Goal: Task Accomplishment & Management: Manage account settings

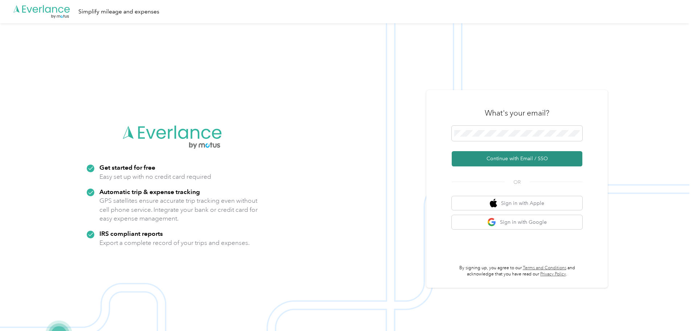
click at [535, 161] on button "Continue with Email / SSO" at bounding box center [517, 158] width 131 height 15
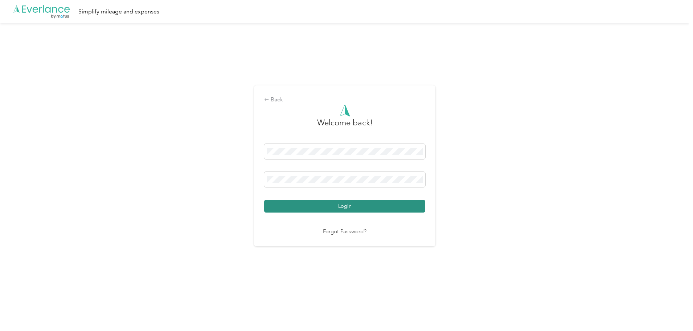
drag, startPoint x: 349, startPoint y: 207, endPoint x: 353, endPoint y: 206, distance: 4.4
click at [349, 207] on button "Login" at bounding box center [344, 206] width 161 height 13
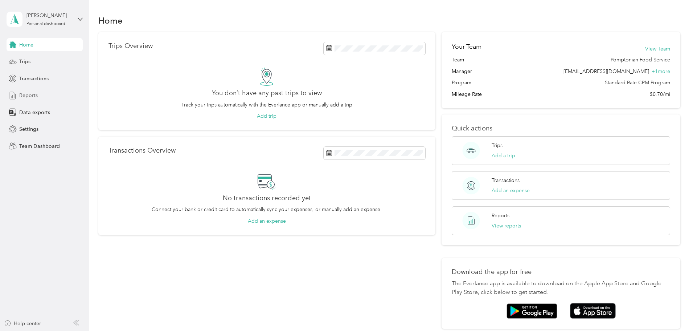
click at [31, 95] on span "Reports" at bounding box center [28, 95] width 19 height 8
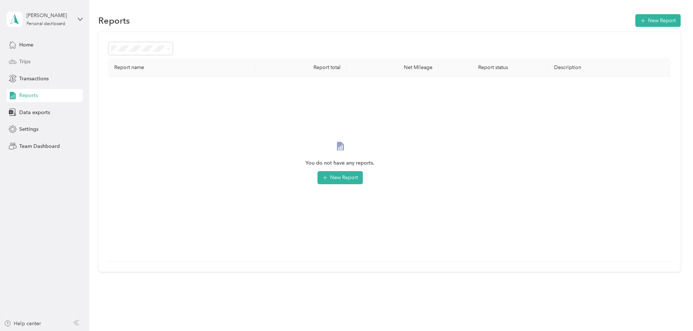
click at [29, 60] on span "Trips" at bounding box center [24, 62] width 11 height 8
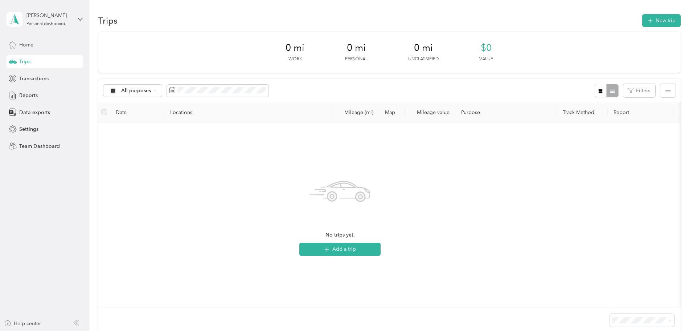
click at [31, 46] on span "Home" at bounding box center [26, 45] width 14 height 8
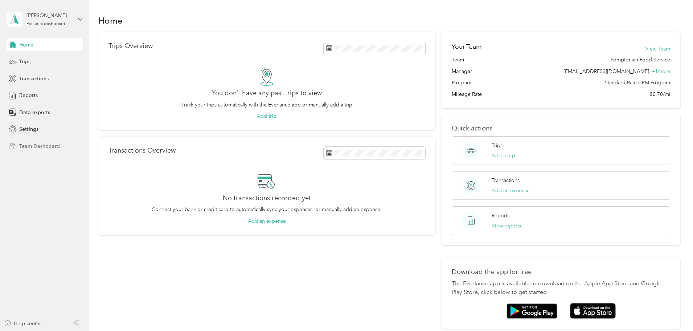
click at [42, 147] on span "Team Dashboard" at bounding box center [39, 146] width 41 height 8
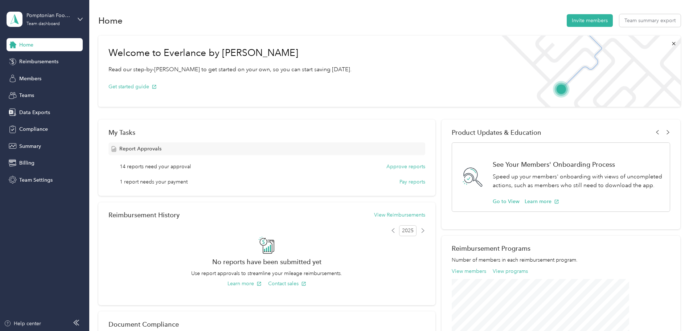
click at [162, 152] on span "Report Approvals" at bounding box center [140, 149] width 42 height 8
click at [387, 167] on button "Approve reports" at bounding box center [406, 167] width 39 height 8
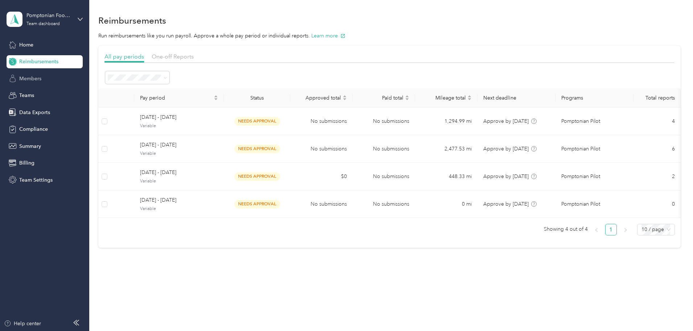
click at [35, 80] on span "Members" at bounding box center [30, 79] width 22 height 8
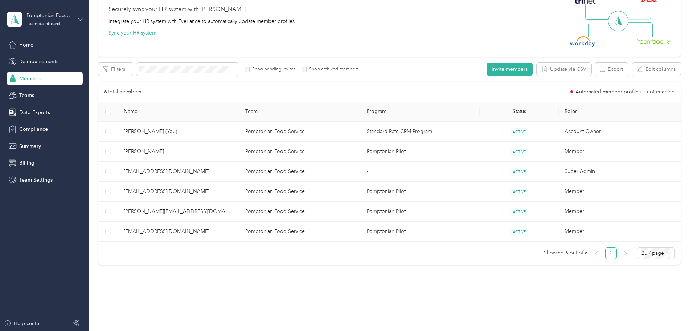
scroll to position [88, 0]
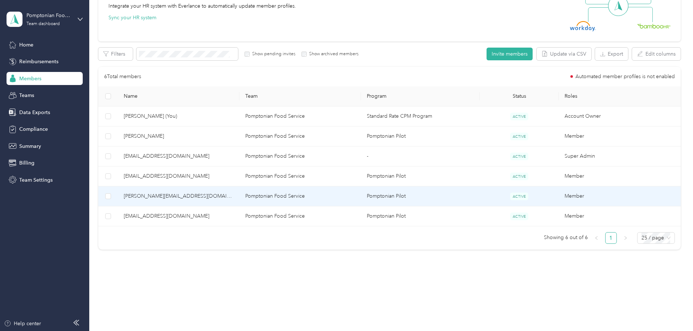
click at [309, 198] on td "Pomptonian Food Service" at bounding box center [301, 196] width 122 height 20
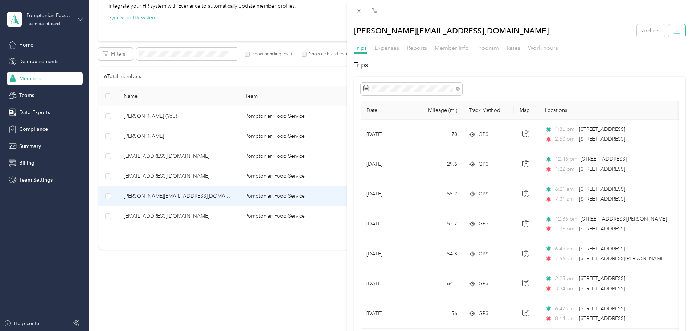
click at [670, 35] on button "button" at bounding box center [677, 30] width 17 height 13
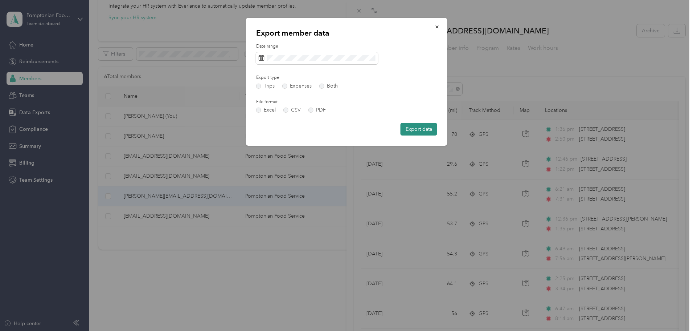
click at [412, 130] on button "Export data" at bounding box center [419, 129] width 37 height 13
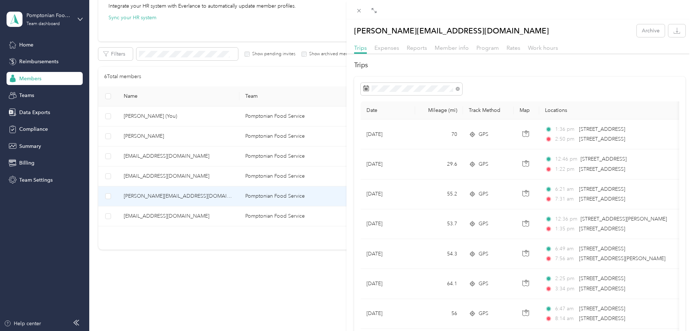
click at [252, 138] on div "[PERSON_NAME][EMAIL_ADDRESS][DOMAIN_NAME] Archive Trips Expenses Reports Member…" at bounding box center [346, 165] width 693 height 331
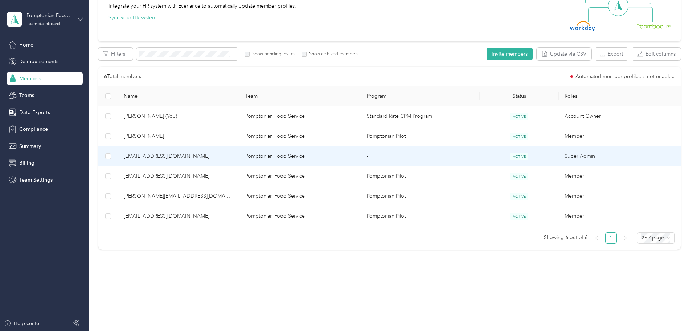
click at [212, 175] on span "[EMAIL_ADDRESS][DOMAIN_NAME]" at bounding box center [179, 176] width 110 height 8
